Goal: Transaction & Acquisition: Obtain resource

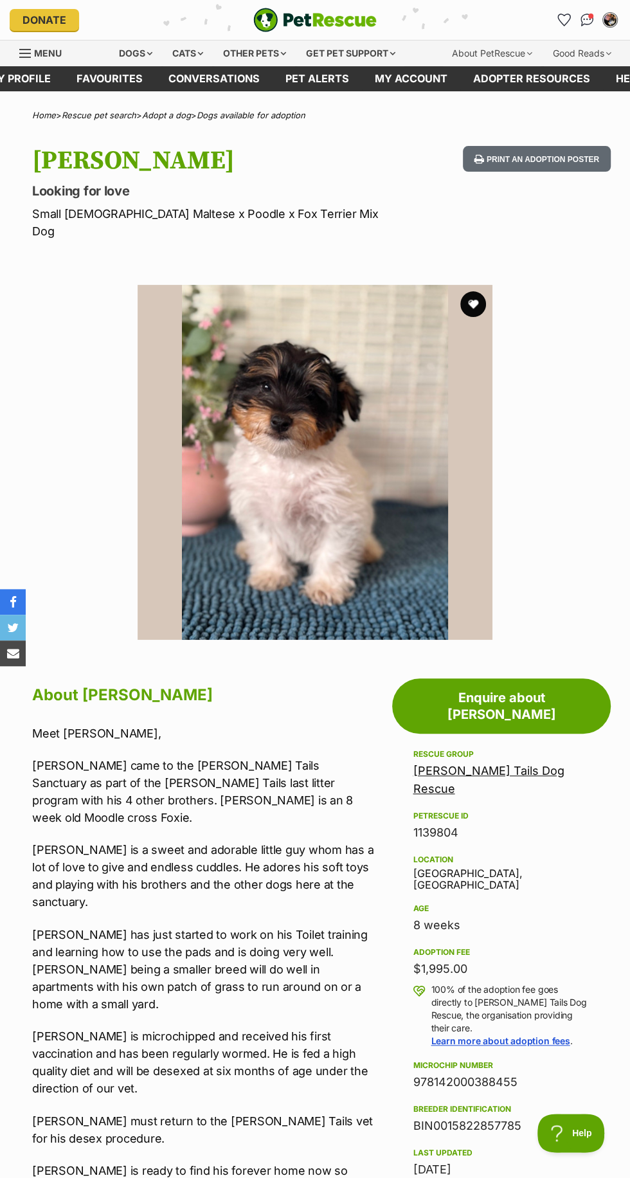
click at [563, 20] on icon "Favourites" at bounding box center [564, 20] width 12 height 12
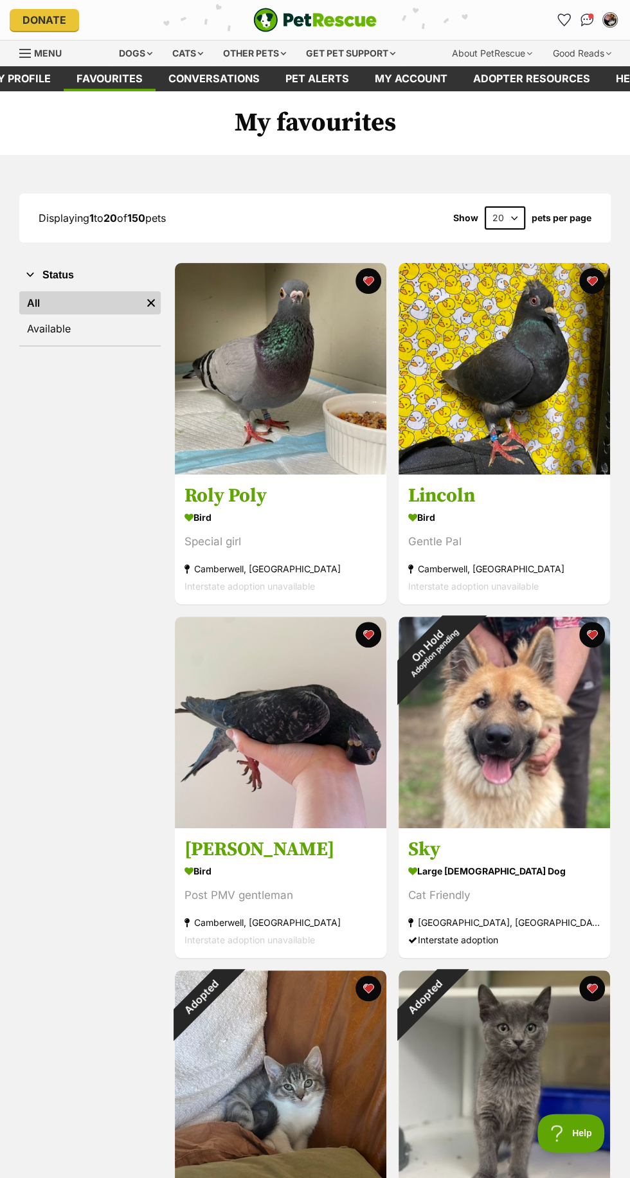
click at [82, 339] on link "Available" at bounding box center [90, 328] width 142 height 23
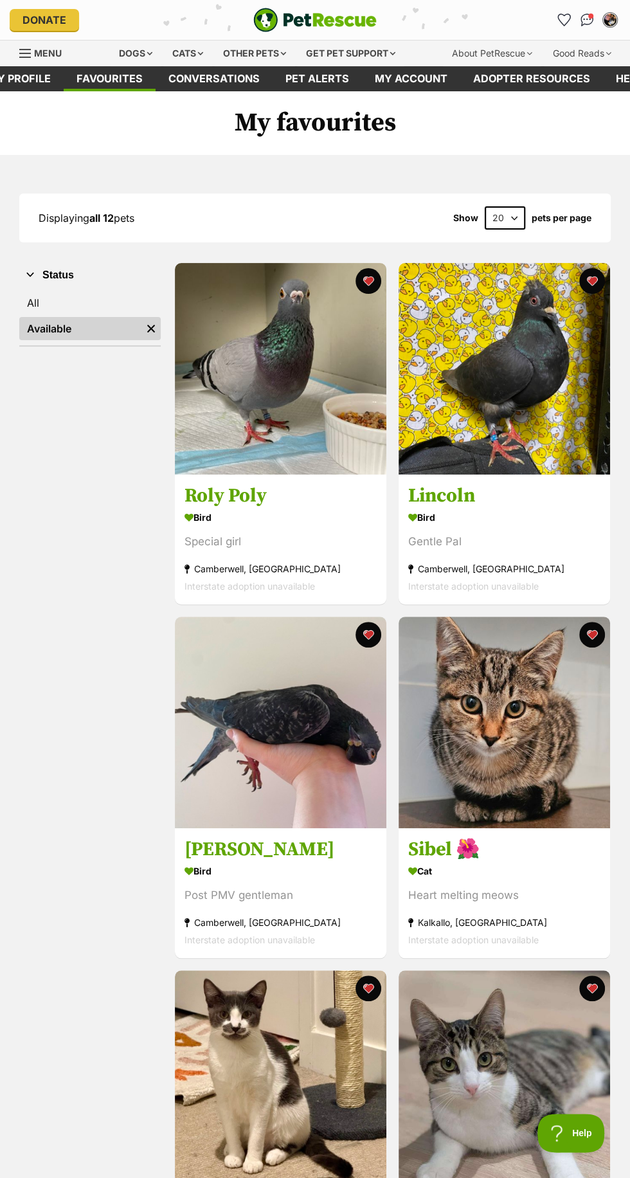
click at [264, 843] on h3 "[PERSON_NAME]" at bounding box center [281, 850] width 192 height 24
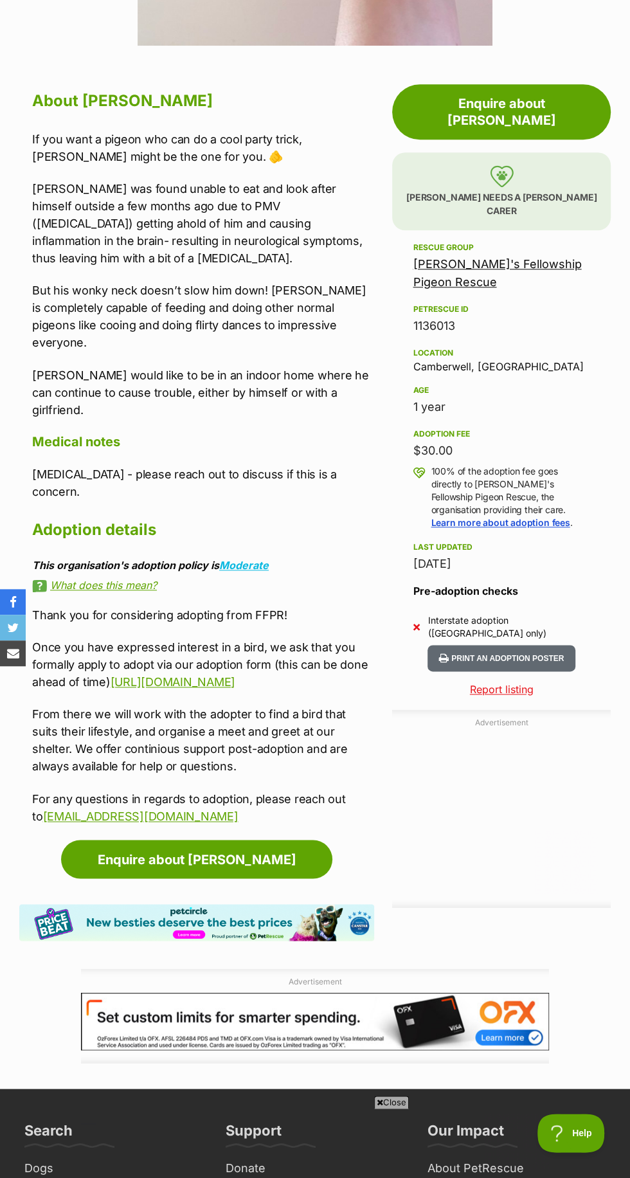
scroll to position [589, 0]
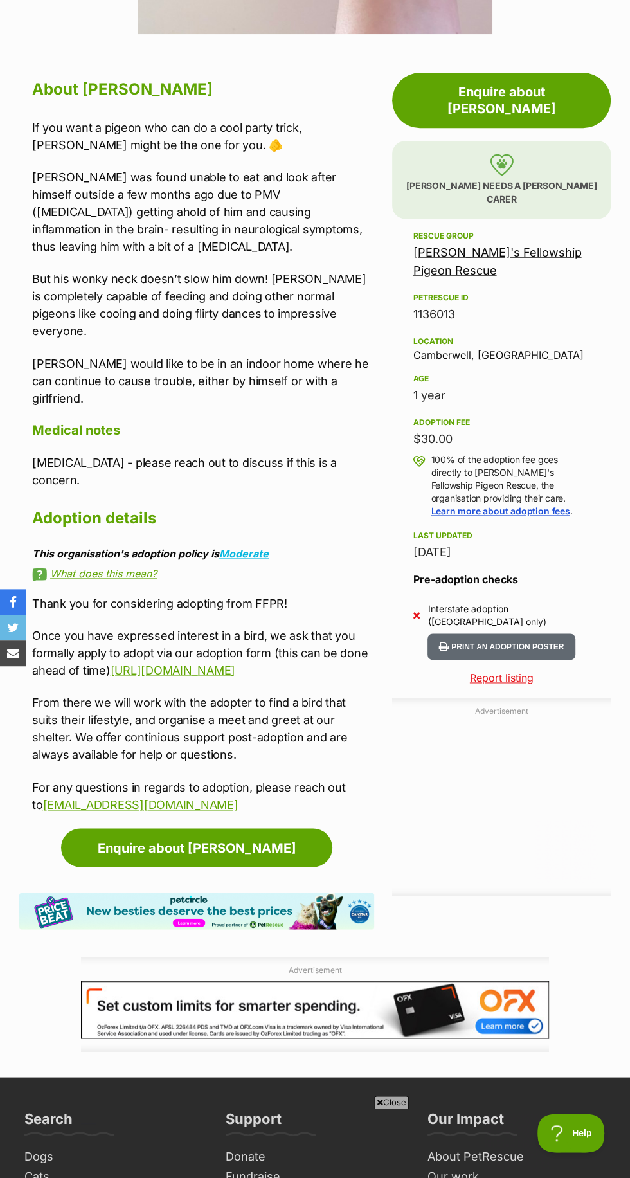
click at [523, 246] on link "[PERSON_NAME]'s Fellowship Pigeon Rescue" at bounding box center [497, 262] width 169 height 32
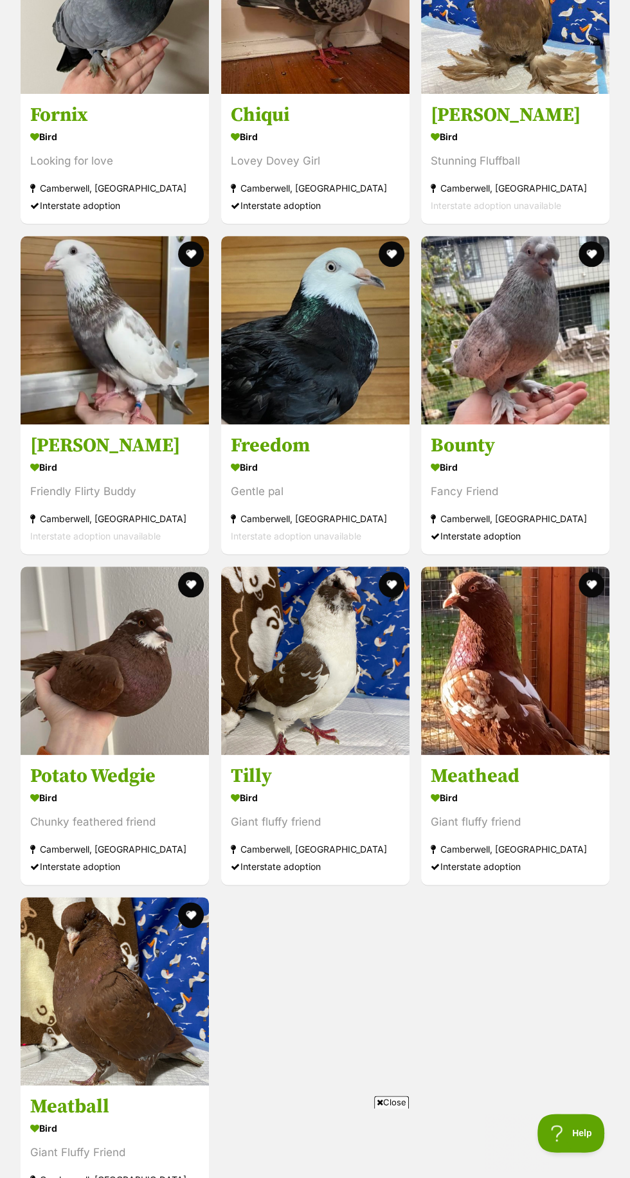
scroll to position [3019, 0]
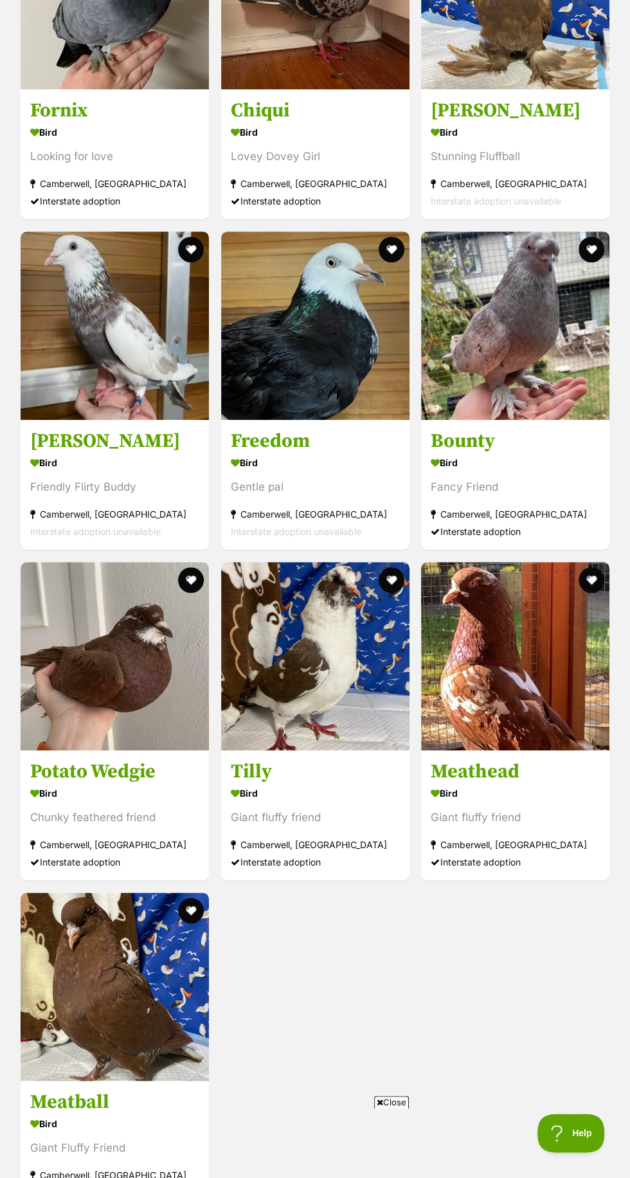
click at [148, 760] on h3 "Potato Wedgie" at bounding box center [114, 772] width 169 height 24
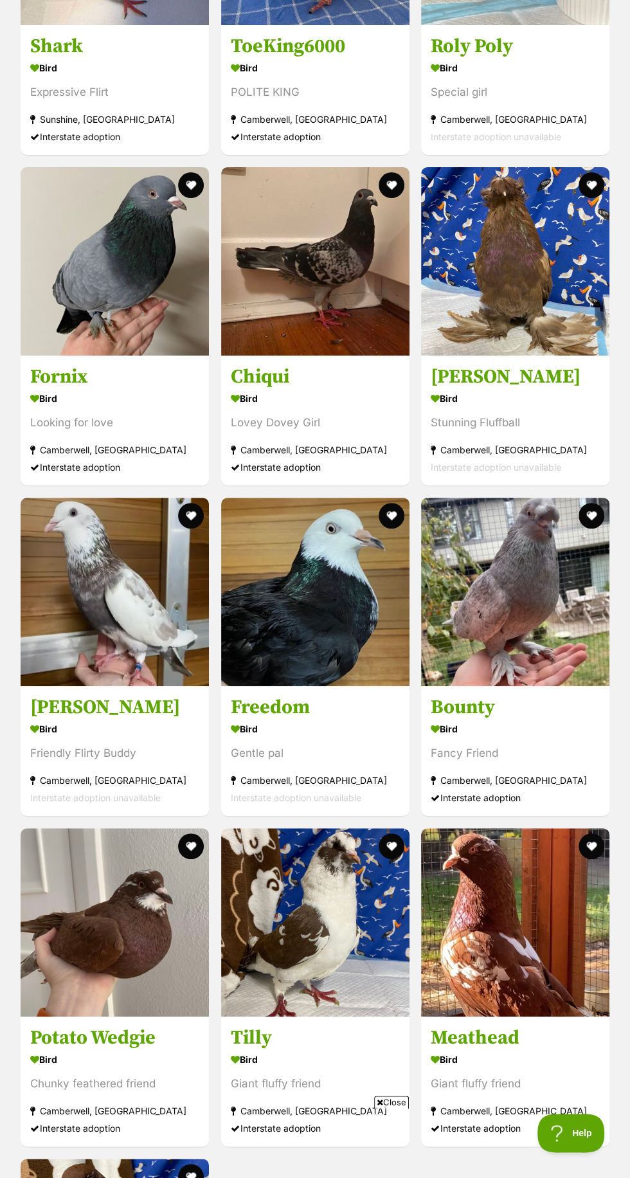
scroll to position [2751, 0]
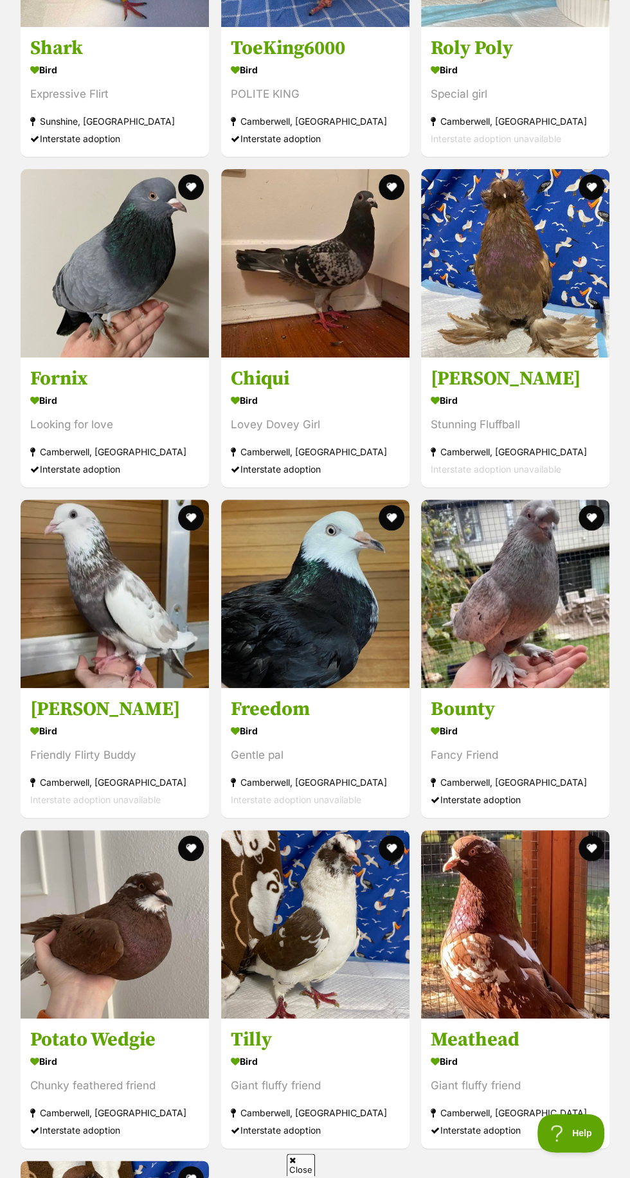
click at [156, 697] on h3 "Mozart" at bounding box center [114, 709] width 169 height 24
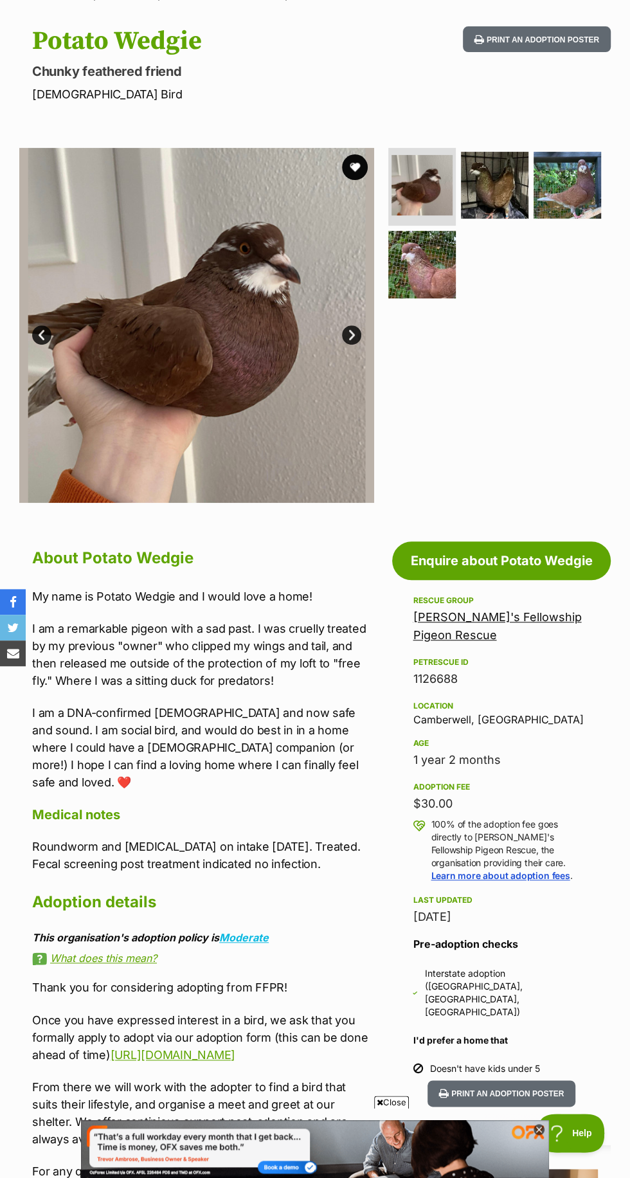
scroll to position [120, 0]
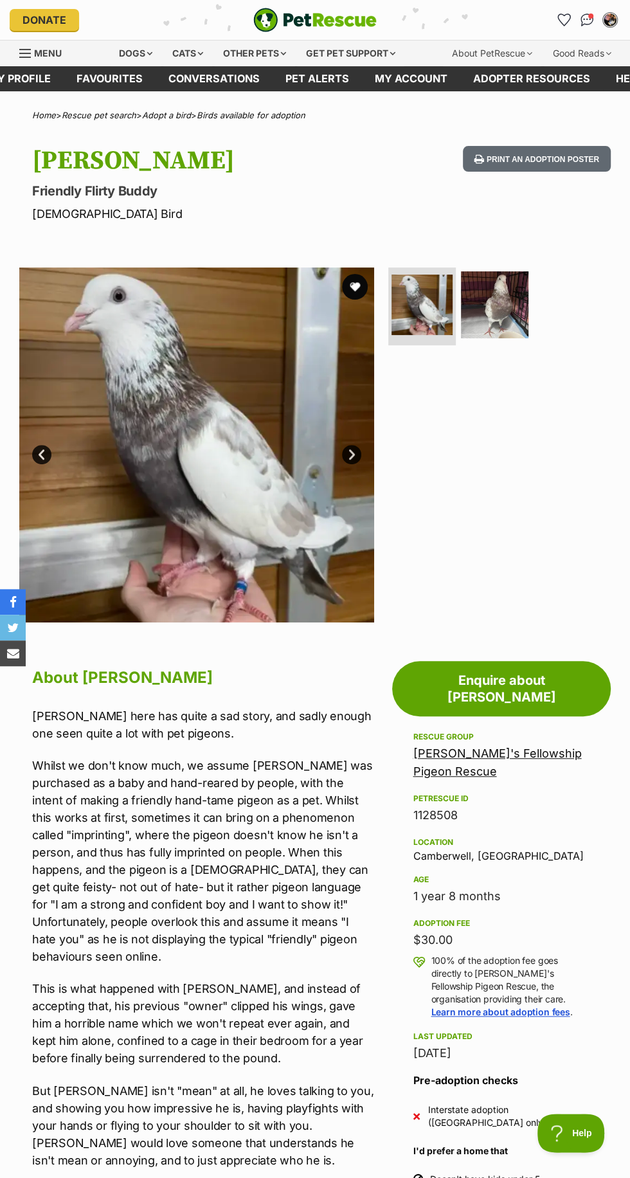
click at [508, 316] on img at bounding box center [495, 305] width 68 height 68
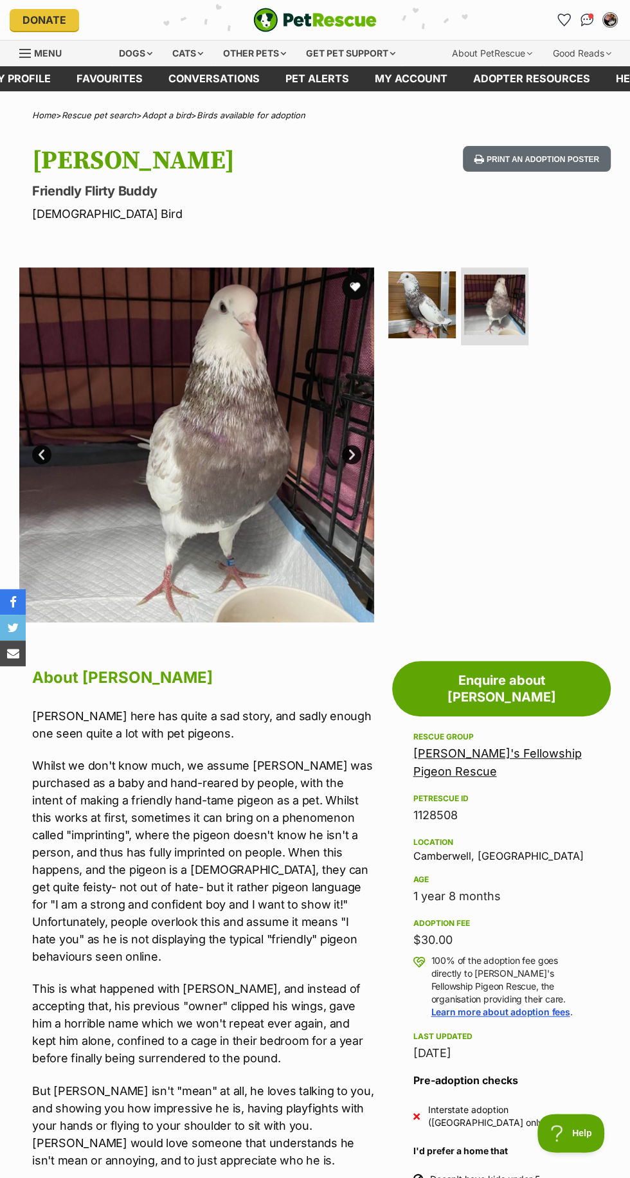
click at [365, 284] on button "favourite" at bounding box center [355, 287] width 26 height 26
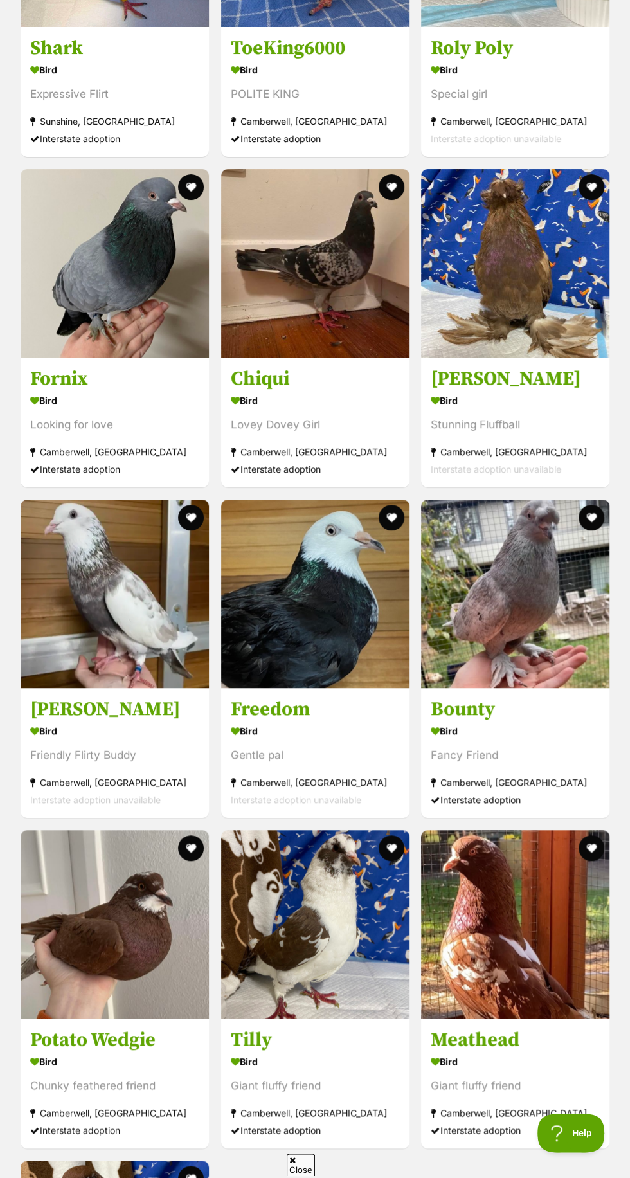
click at [190, 505] on button "favourite" at bounding box center [191, 518] width 26 height 26
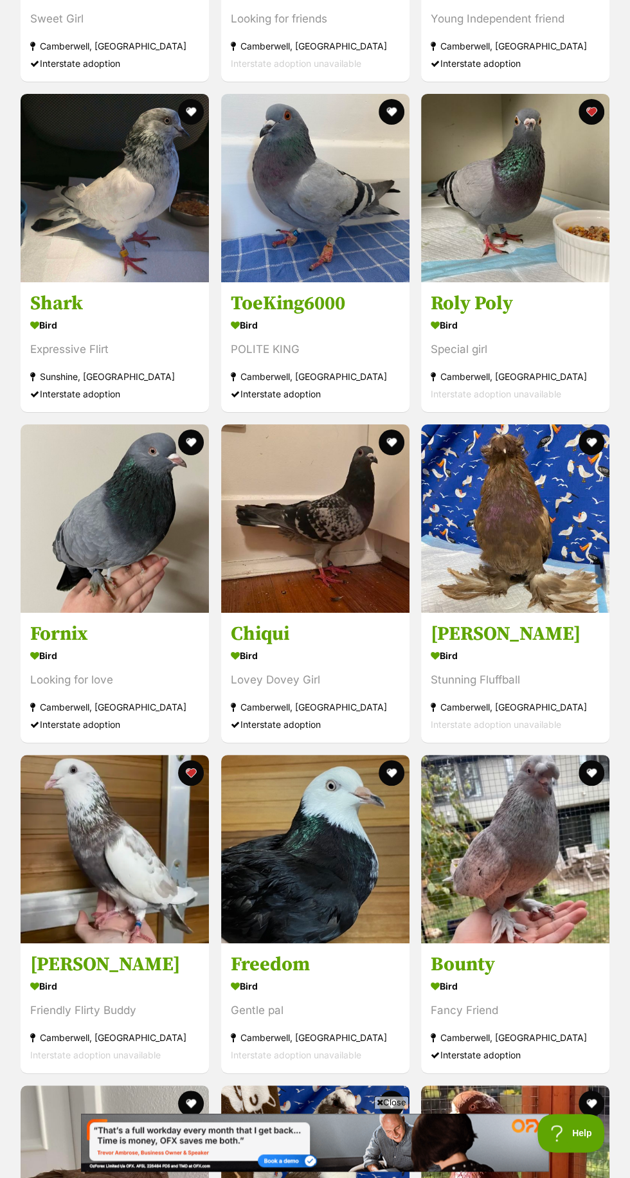
scroll to position [2513, 0]
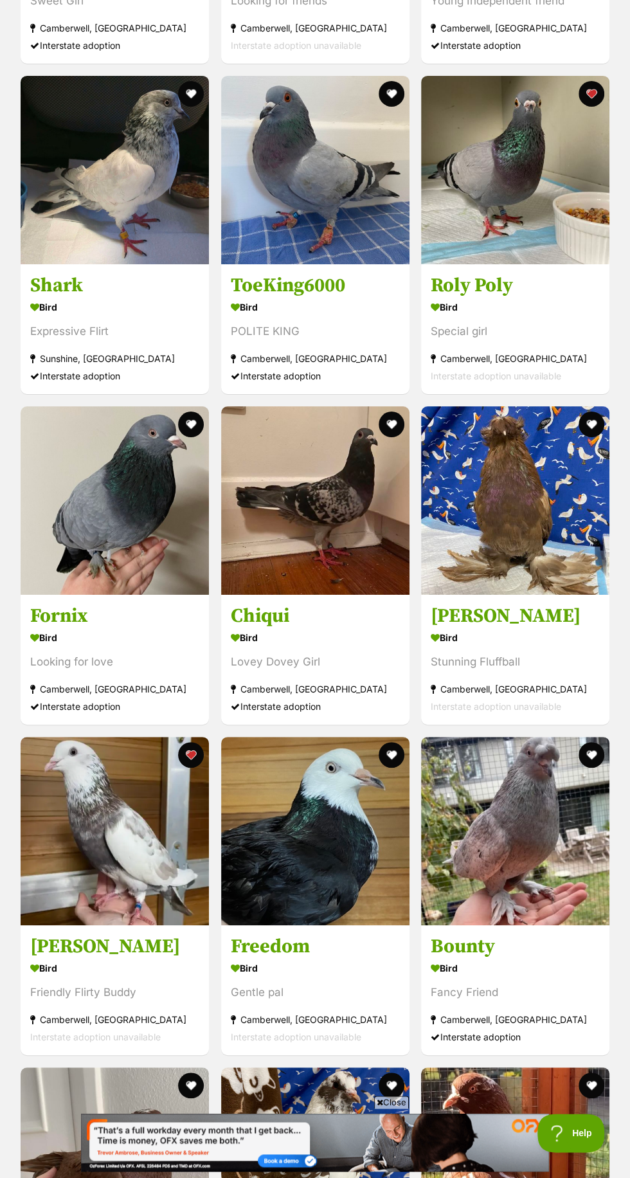
click at [355, 273] on h3 "ToeKing6000" at bounding box center [315, 285] width 169 height 24
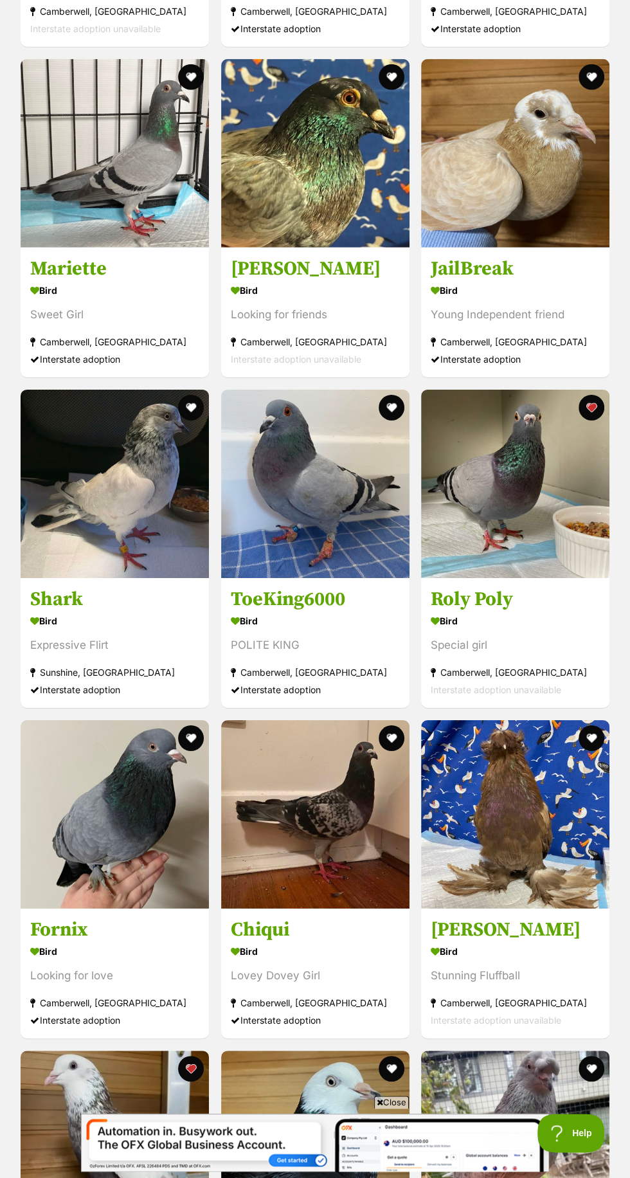
scroll to position [2197, 0]
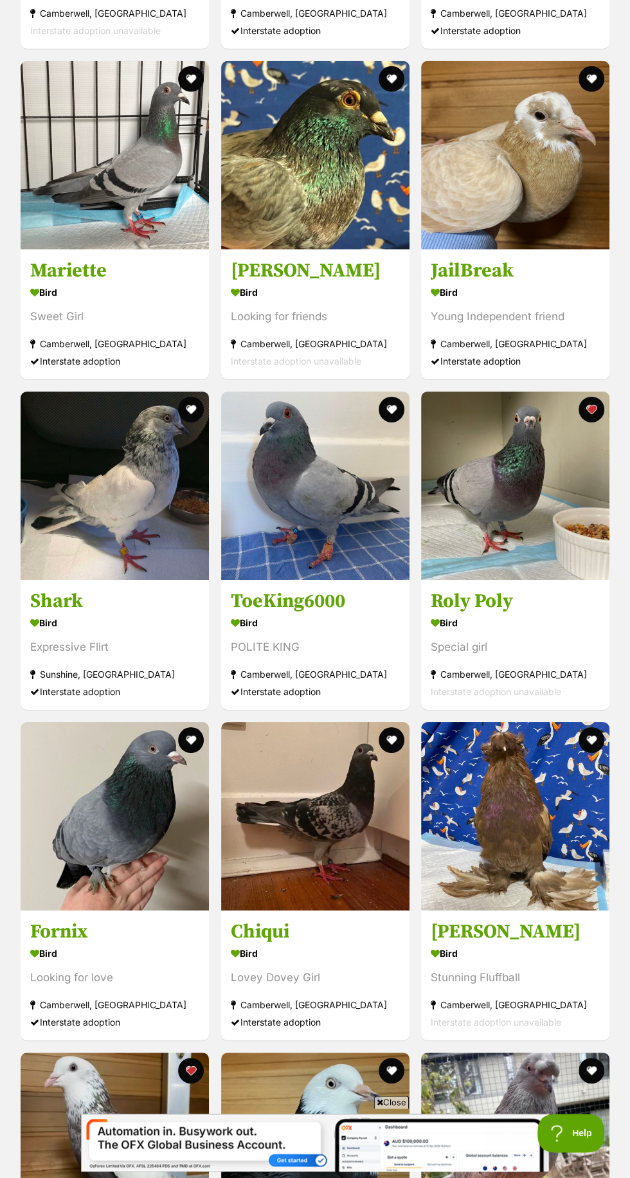
click at [400, 397] on button "favourite" at bounding box center [391, 410] width 26 height 26
click at [163, 589] on h3 "Shark" at bounding box center [114, 601] width 169 height 24
click at [196, 397] on button "favourite" at bounding box center [191, 410] width 26 height 26
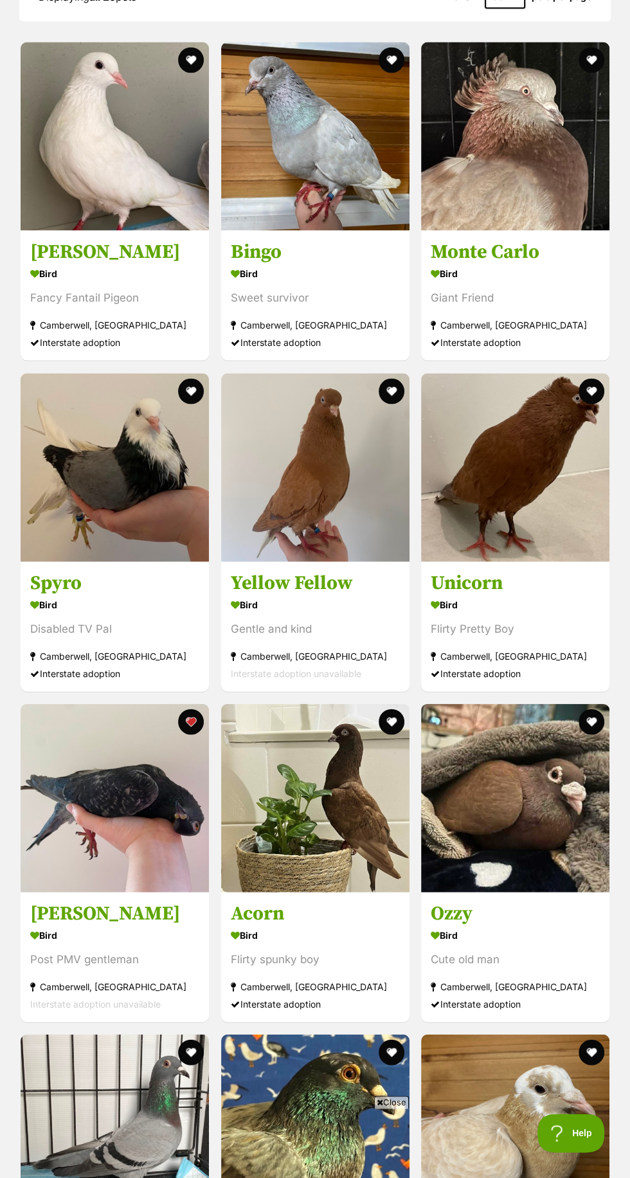
scroll to position [1221, 0]
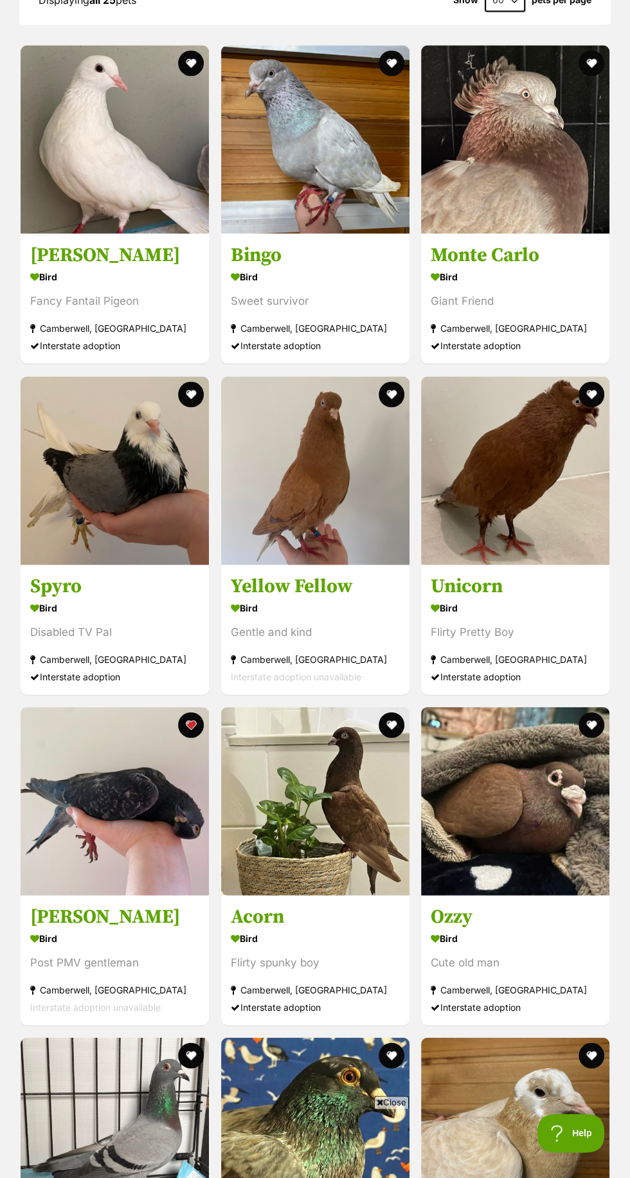
click at [353, 574] on h3 "Yellow Fellow" at bounding box center [315, 586] width 169 height 24
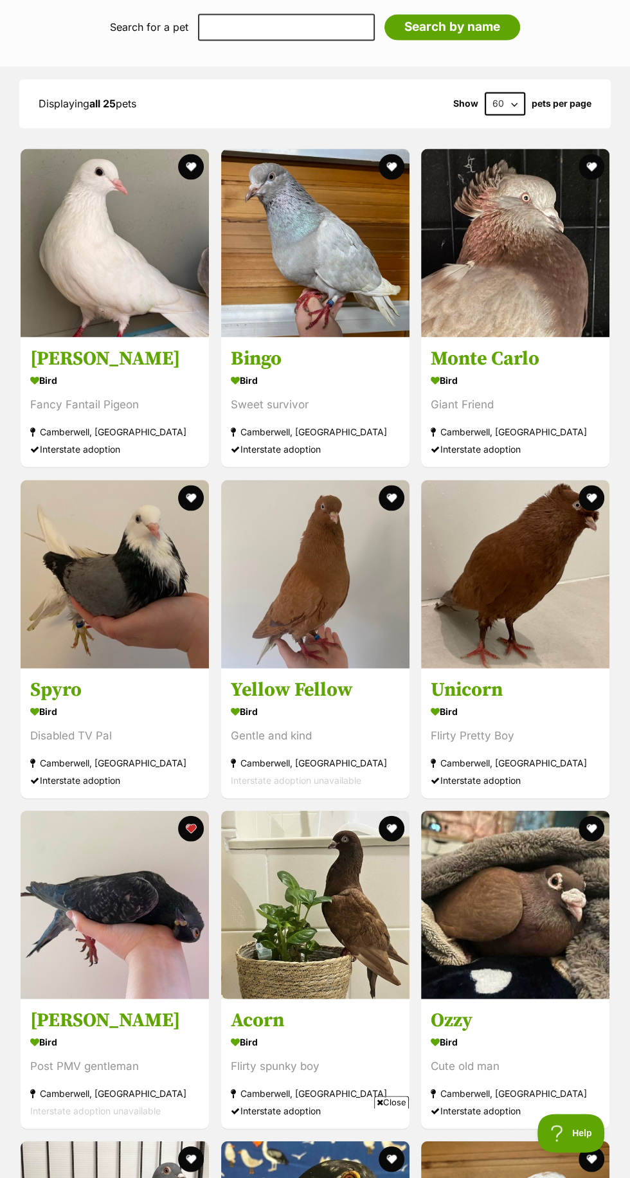
scroll to position [0, 0]
click at [54, 706] on section "Bird Disabled TV Pal Camberwell, VIC Interstate adoption" at bounding box center [114, 745] width 169 height 87
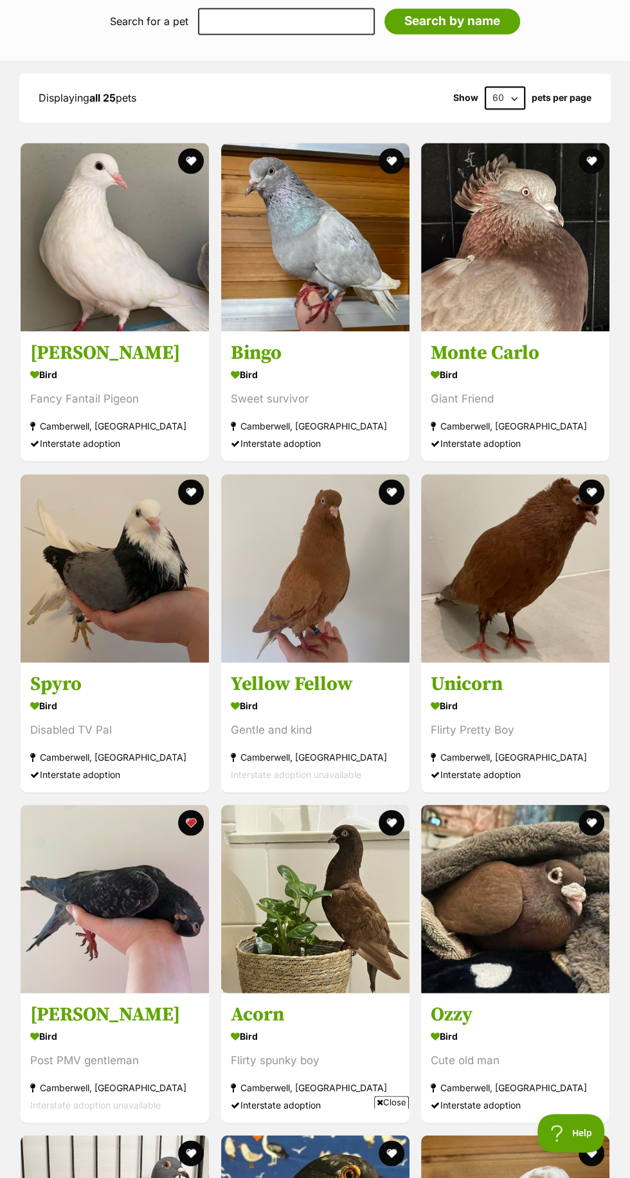
scroll to position [1190, 0]
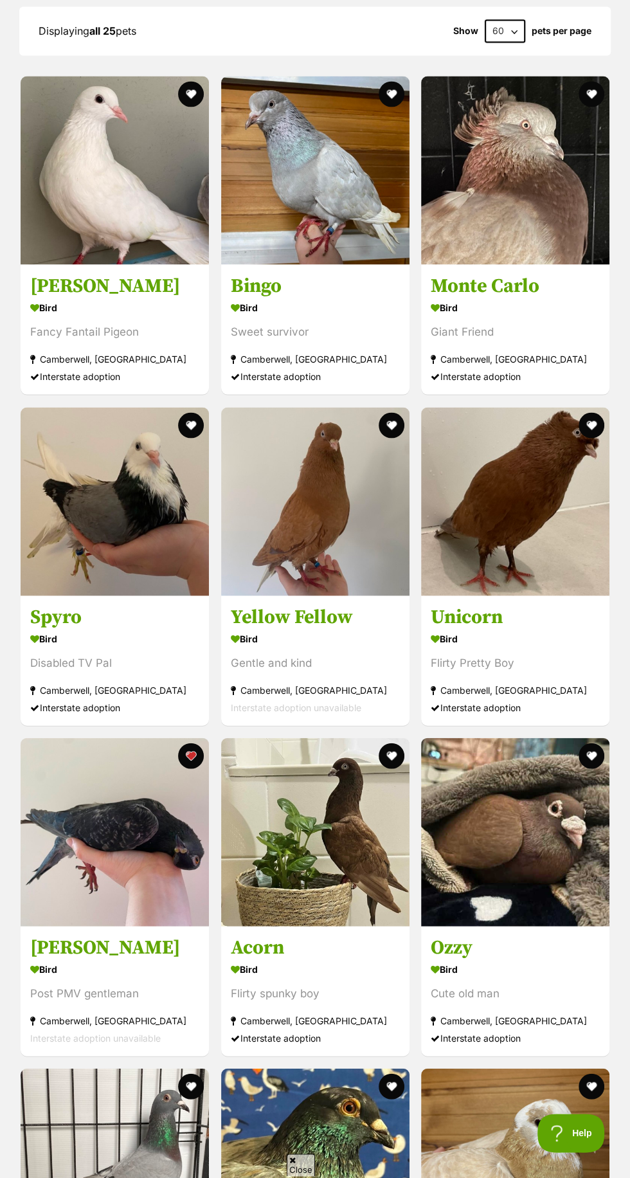
click at [203, 407] on img at bounding box center [115, 501] width 188 height 188
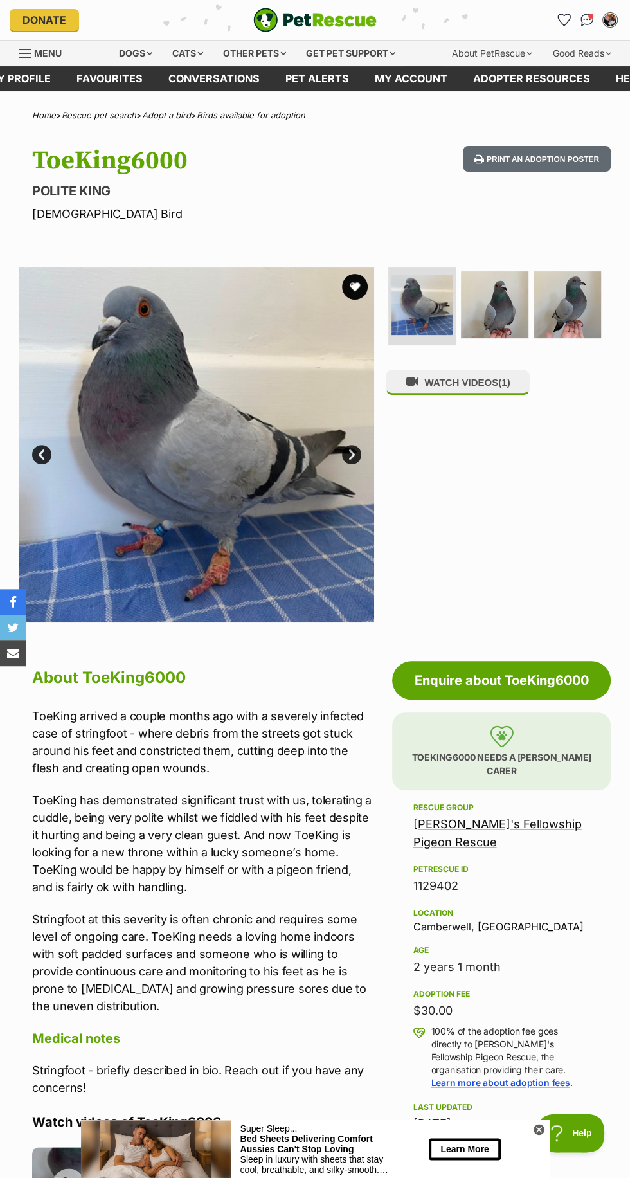
click at [358, 281] on button "favourite" at bounding box center [355, 287] width 26 height 26
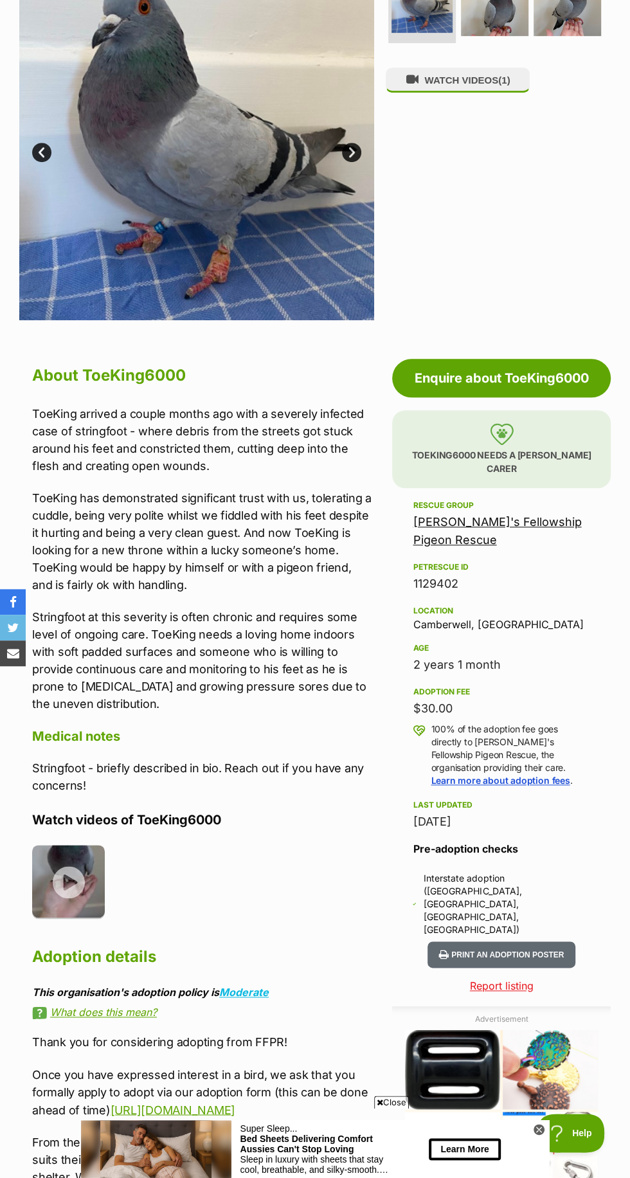
scroll to position [306, 0]
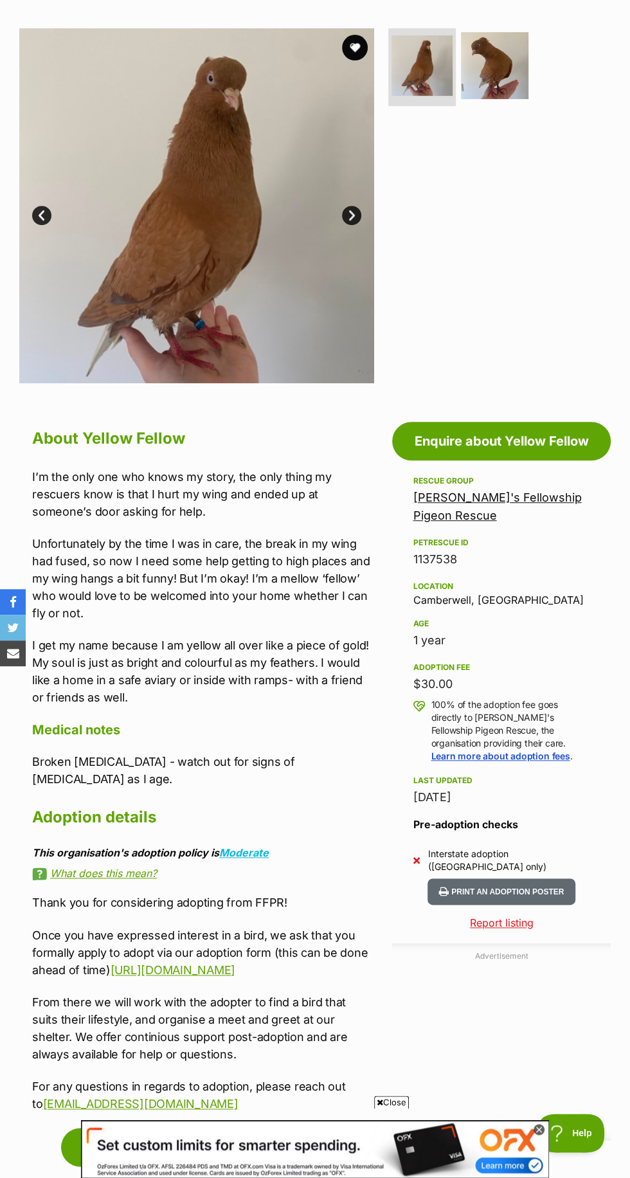
scroll to position [240, 0]
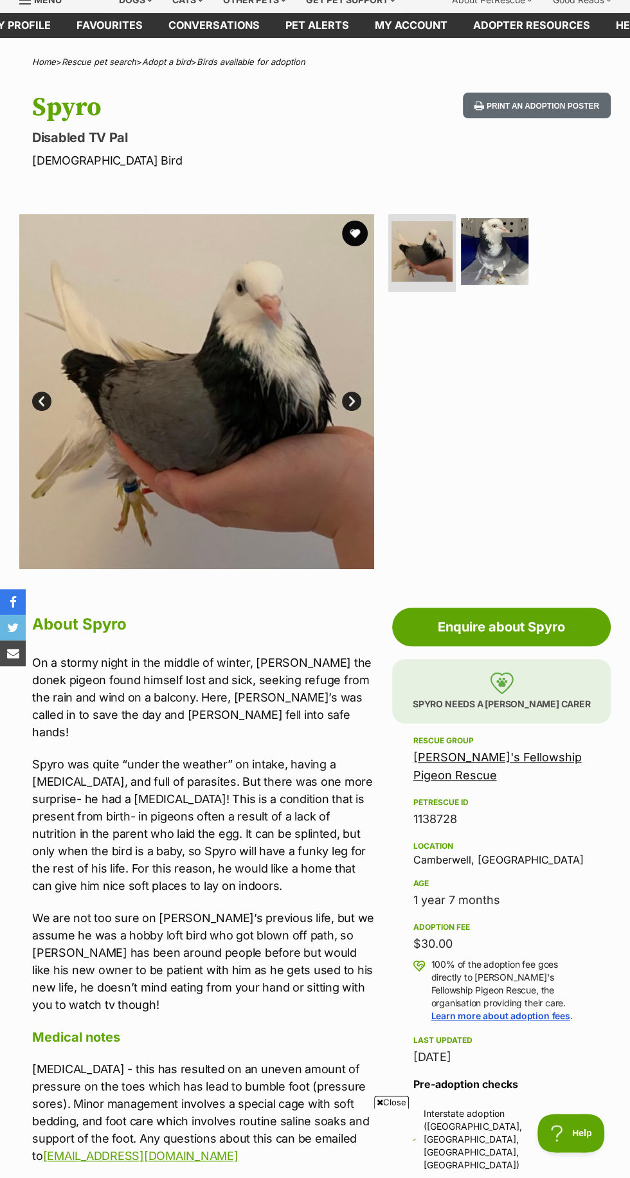
scroll to position [59, 0]
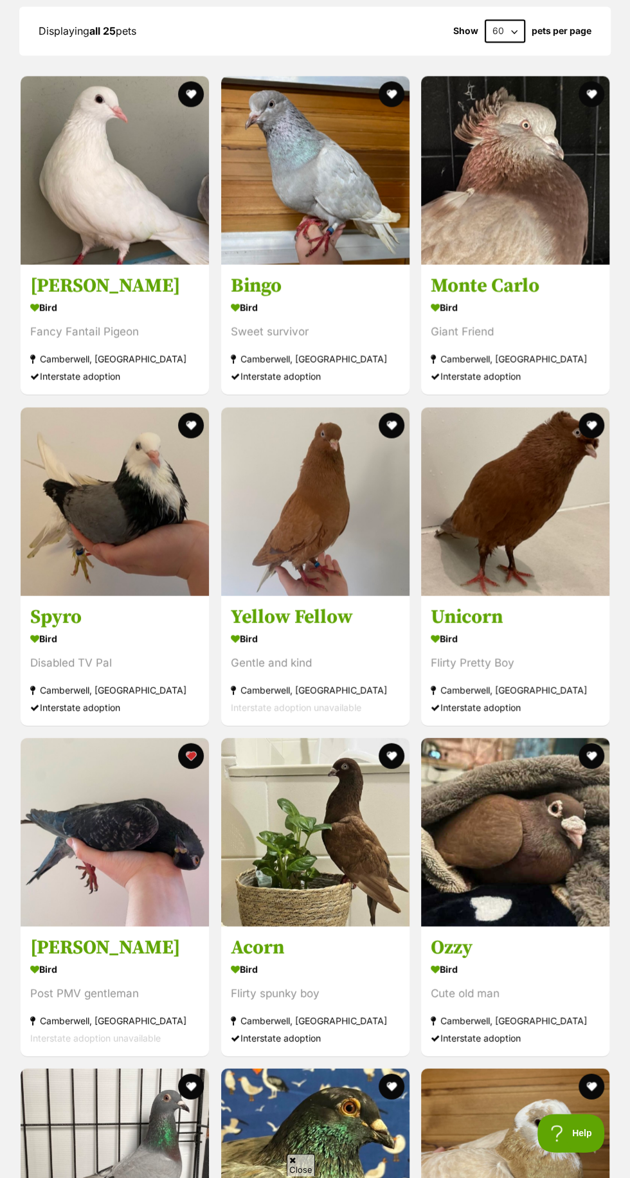
click at [192, 412] on button "favourite" at bounding box center [191, 425] width 26 height 26
